Goal: Transaction & Acquisition: Purchase product/service

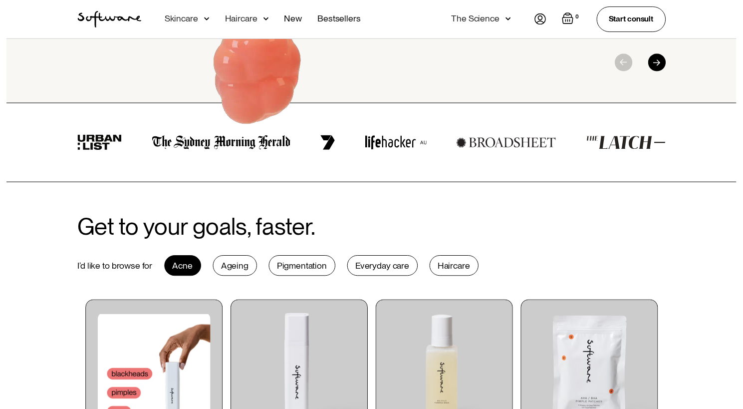
scroll to position [301, 0]
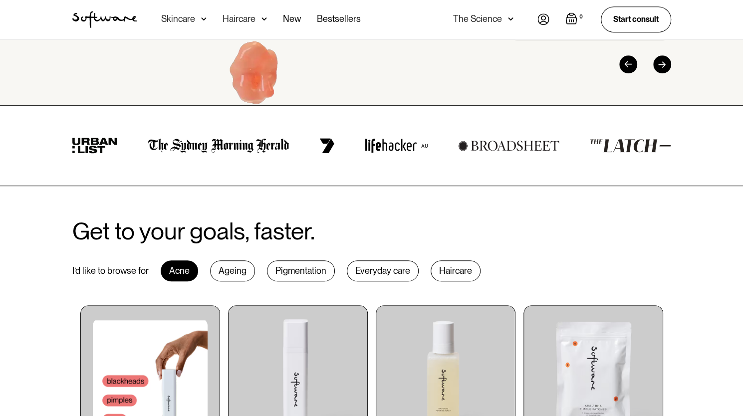
click at [200, 20] on div "Skincare" at bounding box center [183, 19] width 45 height 39
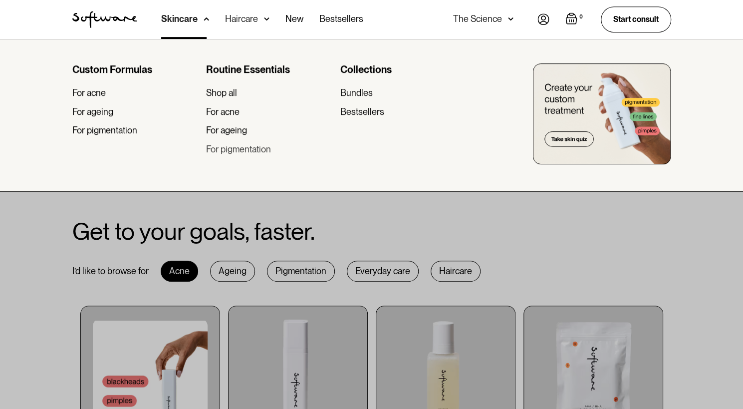
click at [212, 148] on div "For pigmentation" at bounding box center [238, 149] width 65 height 11
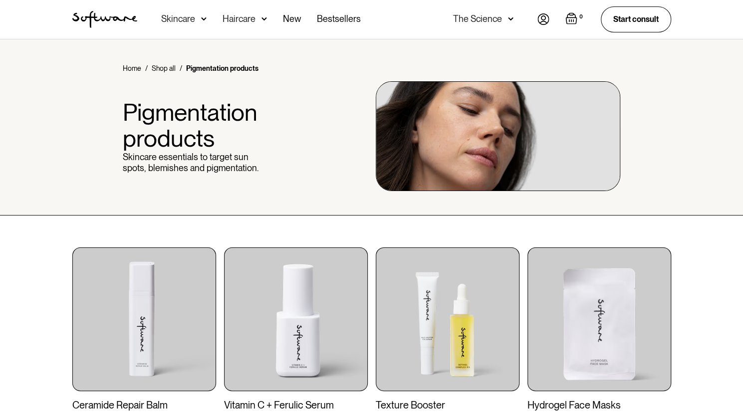
click at [200, 22] on div "Skincare" at bounding box center [183, 19] width 45 height 39
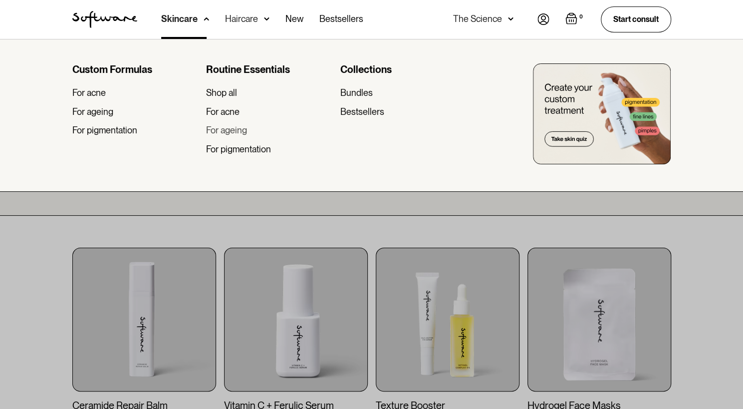
click at [221, 131] on div "For ageing" at bounding box center [226, 130] width 41 height 11
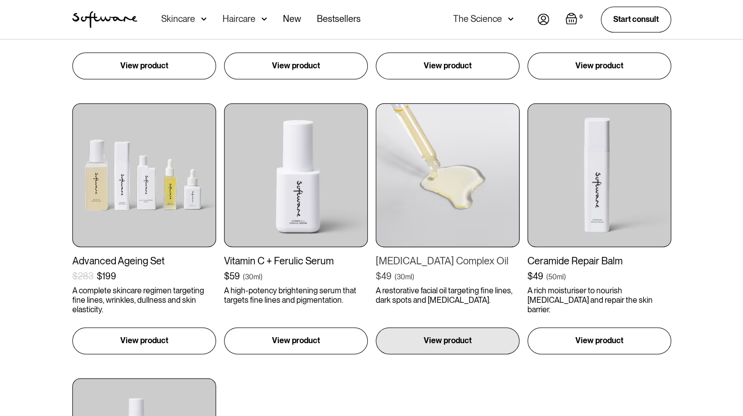
scroll to position [695, 0]
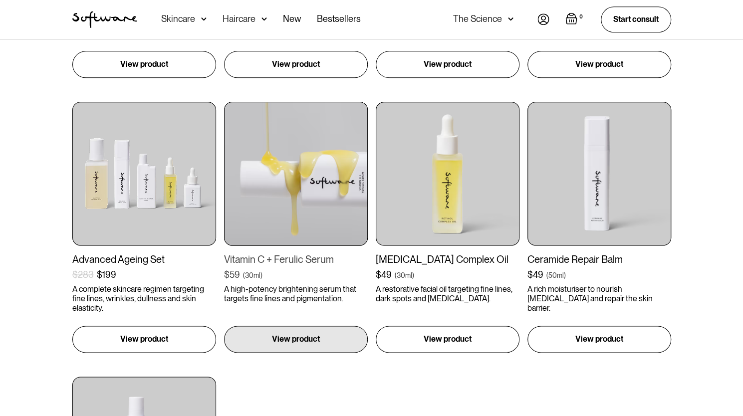
click at [283, 259] on div "Vitamin C + Ferulic Serum" at bounding box center [296, 259] width 144 height 12
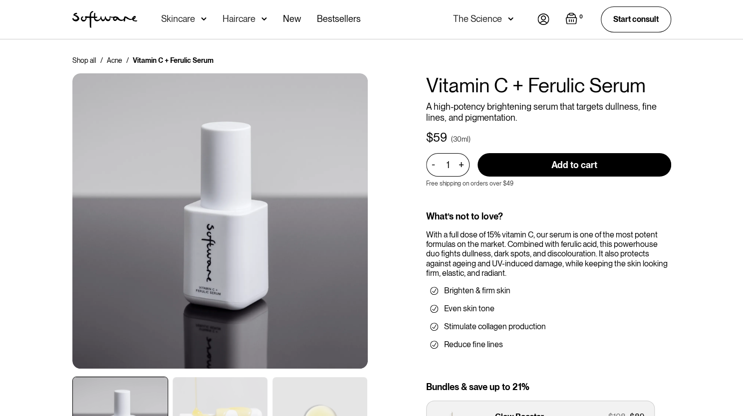
click at [460, 163] on div "+" at bounding box center [460, 164] width 11 height 11
type input "2"
click at [525, 170] on input "Add to cart" at bounding box center [574, 164] width 194 height 23
type input "Add to cart"
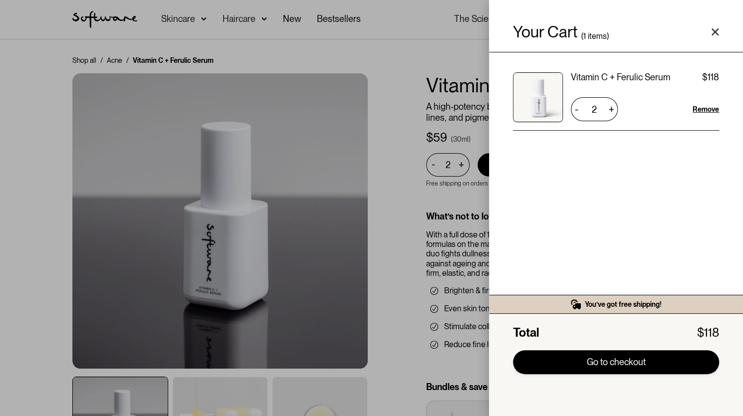
click at [620, 370] on link "Go to checkout" at bounding box center [616, 362] width 206 height 24
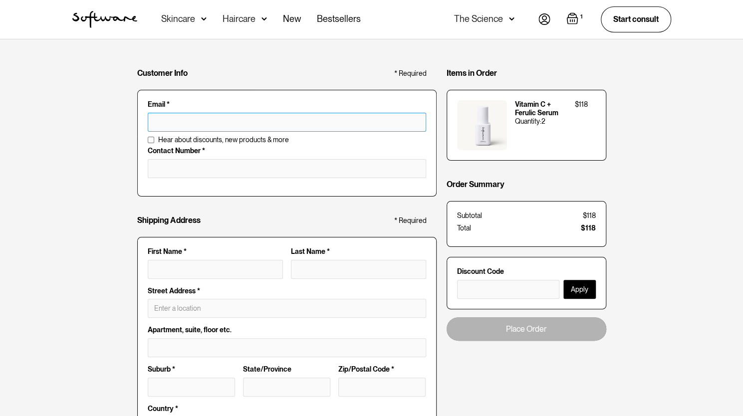
click at [303, 124] on input "text" at bounding box center [287, 122] width 278 height 19
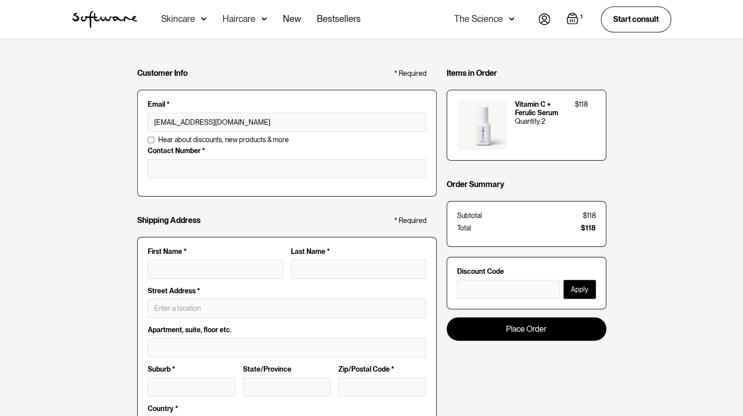
type input "[EMAIL_ADDRESS][DOMAIN_NAME]"
click at [211, 269] on input "First Name *" at bounding box center [215, 269] width 135 height 19
type input "J"
type input "Ji"
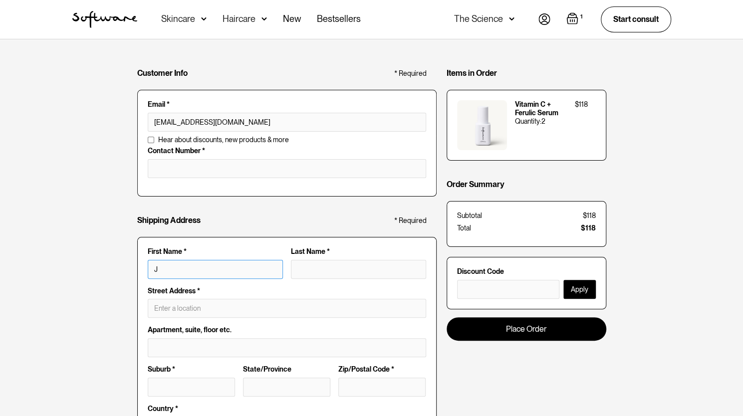
type input "Ji"
type input "Jia"
type input "Jian"
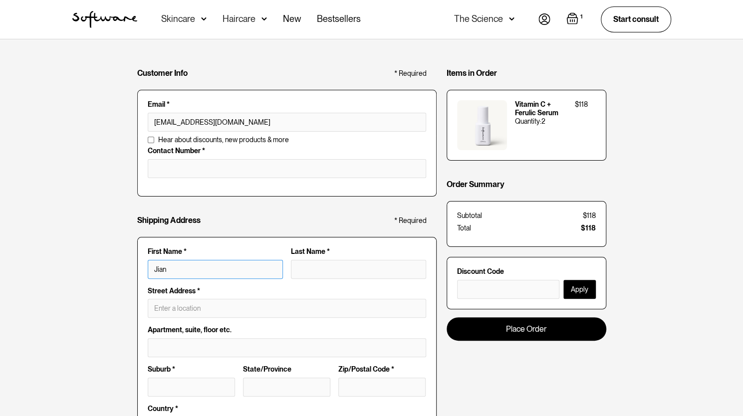
type input "Jiana"
type input "Jianan"
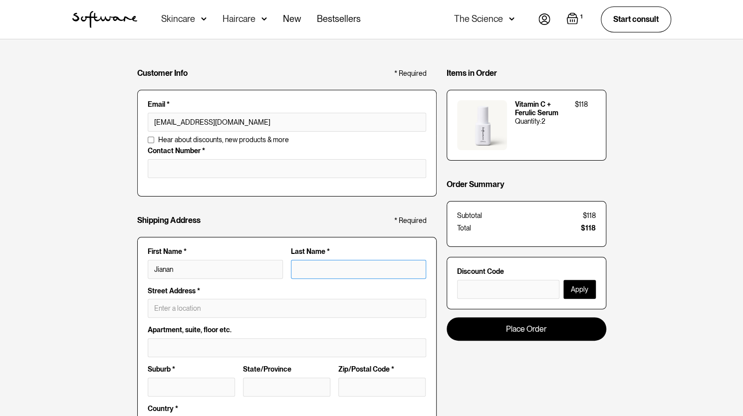
type input "W"
type input "Jianan W"
type input "We"
type input "Jianan We"
type input "Wei"
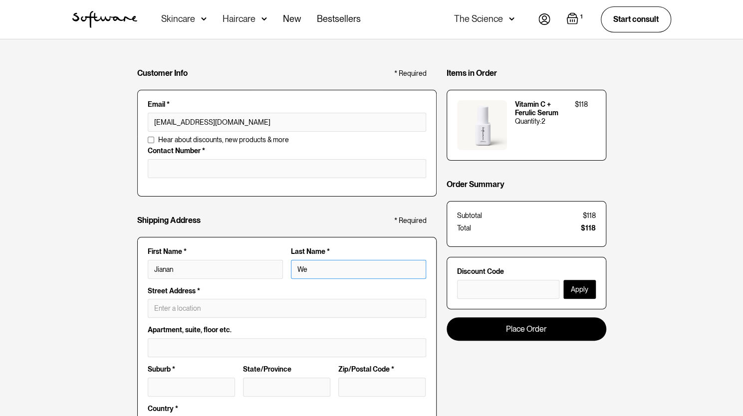
type input "Jianan Wei"
type input "Wei"
click at [182, 306] on input "text" at bounding box center [287, 308] width 278 height 19
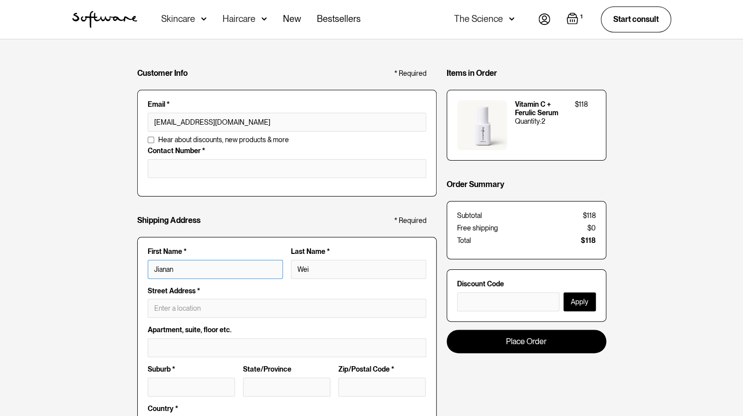
drag, startPoint x: 193, startPoint y: 272, endPoint x: 62, endPoint y: 274, distance: 131.2
click at [62, 274] on div "Customer Info * Required Email * mssophiela@gmail.com Email is invalid Addition…" at bounding box center [371, 359] width 743 height 641
type input "G"
type input "G Wei"
type input "Gi"
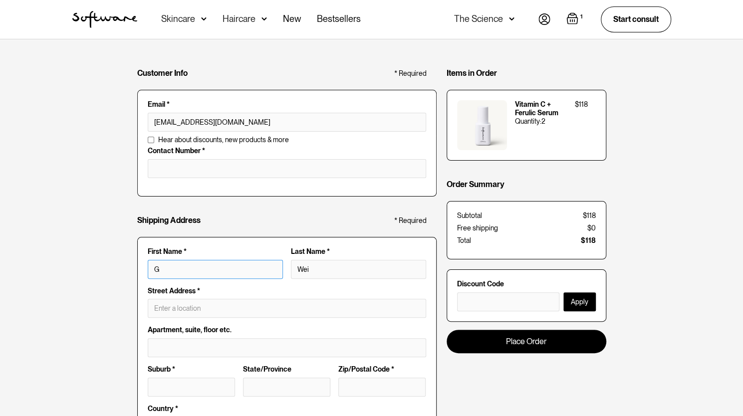
type input "Gi Wei"
type input "Gia"
type input "Gia Wei"
type input "Gian"
type input "Gian Wei"
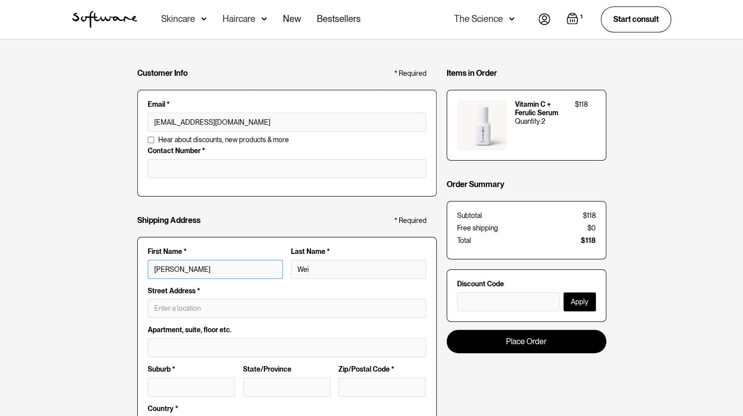
type input "Giang"
type input "Giang Wei"
type input "Giang"
type input "L"
type input "Giang L"
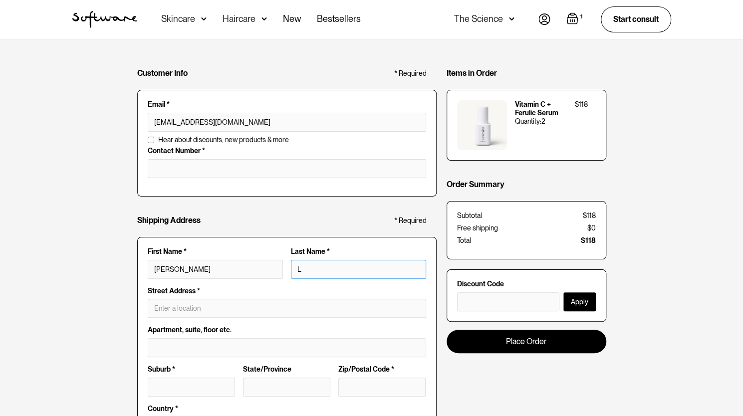
type input "La"
type input "[PERSON_NAME]"
type input "La"
click at [172, 304] on input "text" at bounding box center [287, 308] width 278 height 19
type input "23 [PERSON_NAME]"
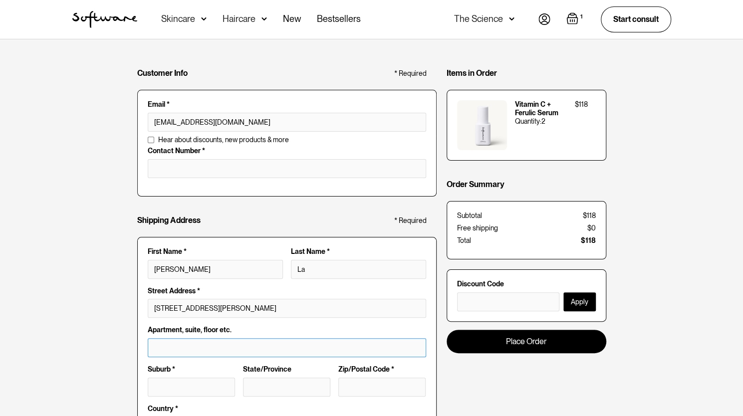
type input "Croydon North"
type input "VIC"
type input "3136"
click at [94, 365] on div "Customer Info * Required Email * mssophiela@gmail.com Email is invalid Addition…" at bounding box center [371, 359] width 743 height 641
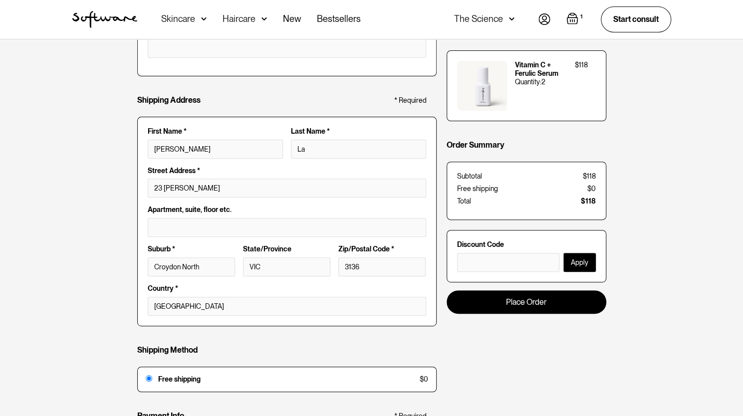
scroll to position [129, 0]
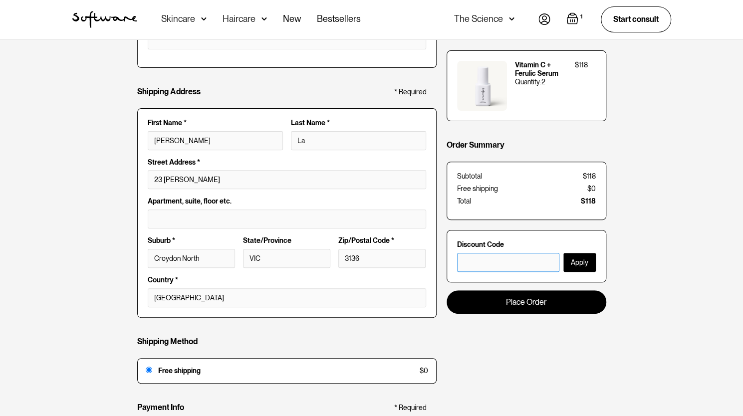
click at [528, 263] on input "text" at bounding box center [508, 262] width 102 height 19
type input "CBASTAFF"
click at [581, 262] on button "Apply" at bounding box center [579, 262] width 32 height 19
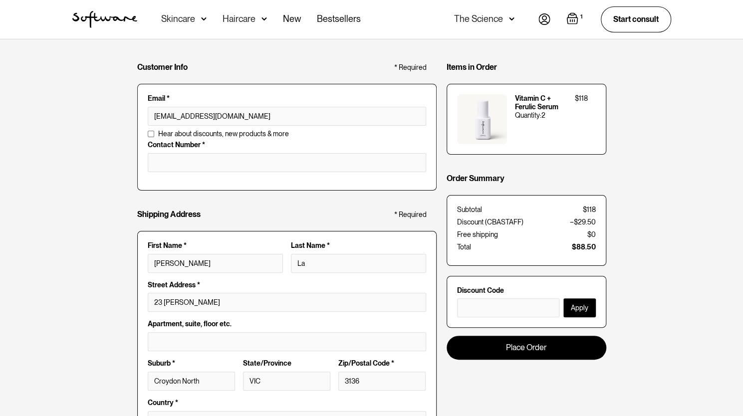
scroll to position [7, 0]
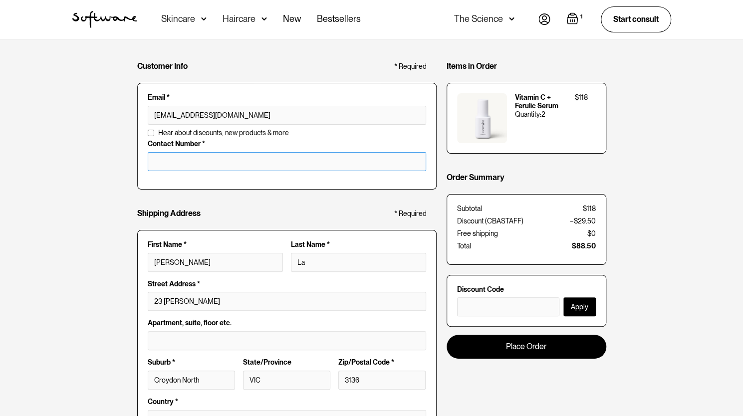
click at [253, 160] on input "tel" at bounding box center [287, 161] width 278 height 19
type input "0420563648"
click at [97, 194] on div "Customer Info * Required Email * mssophiela@gmail.com Email is invalid Addition…" at bounding box center [371, 352] width 743 height 641
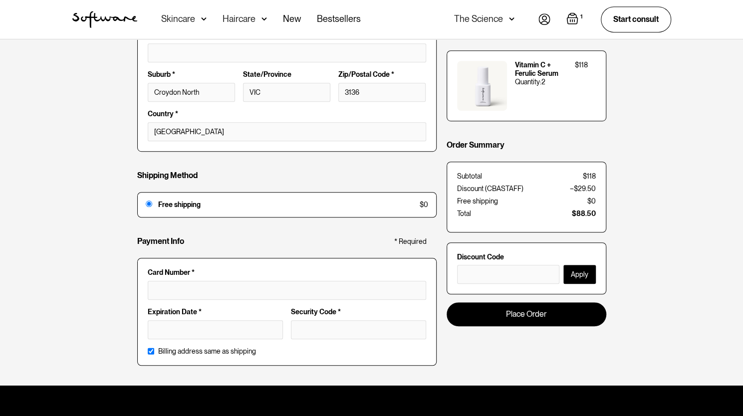
scroll to position [296, 0]
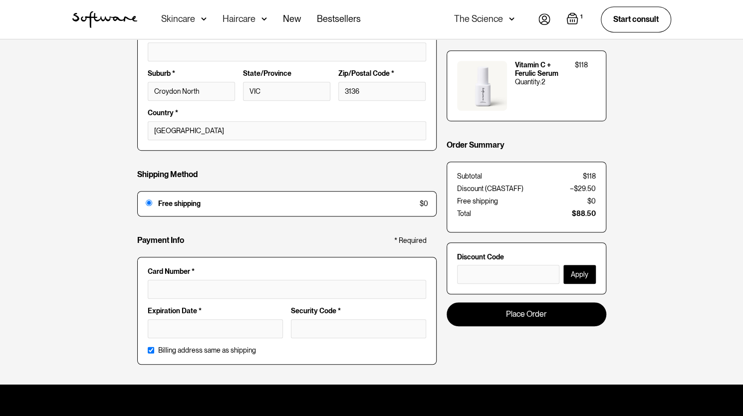
click at [326, 295] on div at bounding box center [287, 289] width 278 height 19
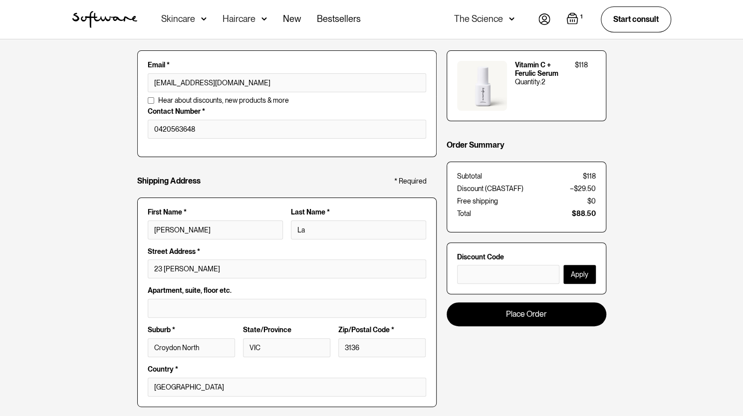
scroll to position [0, 0]
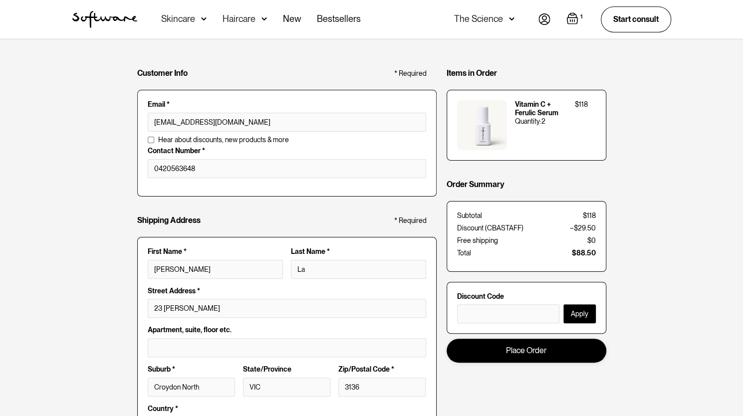
click at [499, 356] on link "Place Order" at bounding box center [526, 350] width 160 height 23
